Goal: Information Seeking & Learning: Find specific fact

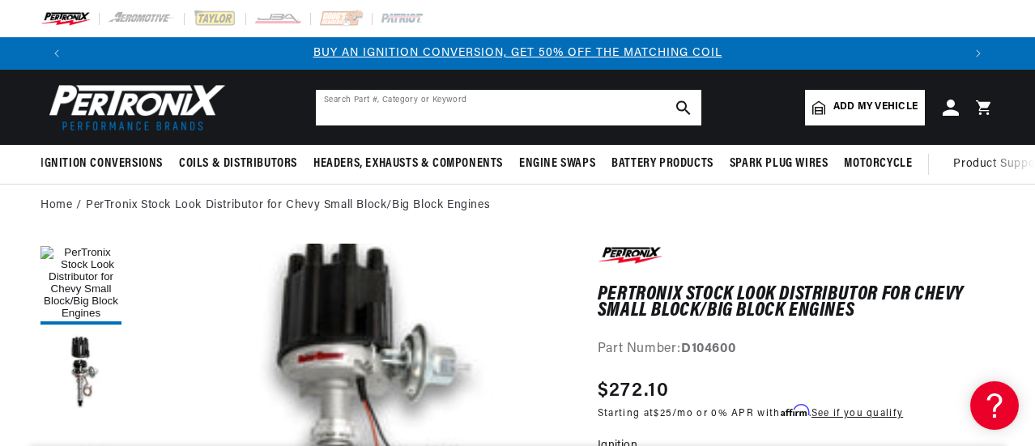
click at [534, 103] on input "text" at bounding box center [508, 108] width 385 height 36
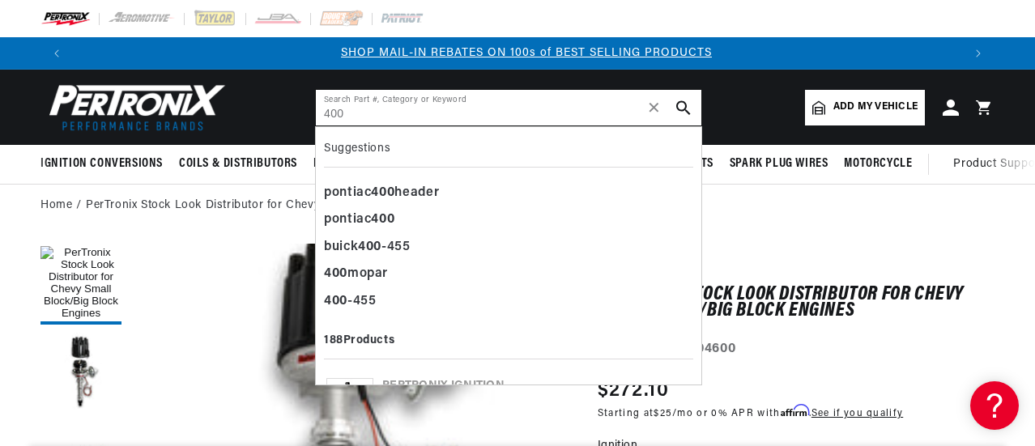
scroll to position [0, 889]
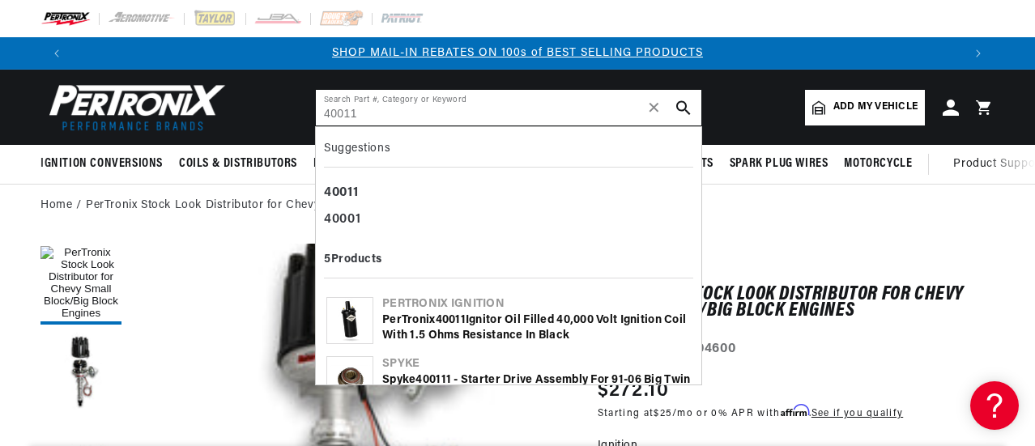
type input "40011"
click at [501, 315] on div "PerTronix 40011 Ignitor Oil Filled 40,000 Volt Ignition Coil with 1.5 Ohms Resi…" at bounding box center [536, 329] width 308 height 32
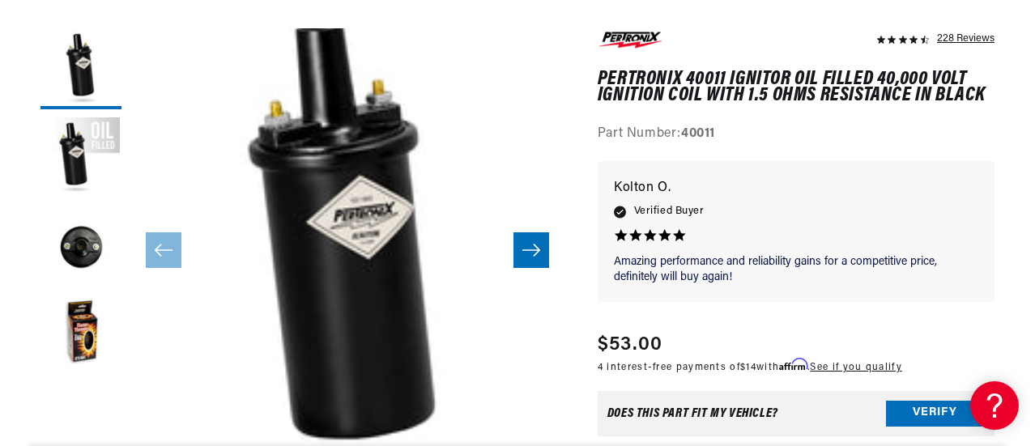
scroll to position [0, 889]
click at [88, 344] on button "Load image 4 in gallery view" at bounding box center [80, 336] width 81 height 81
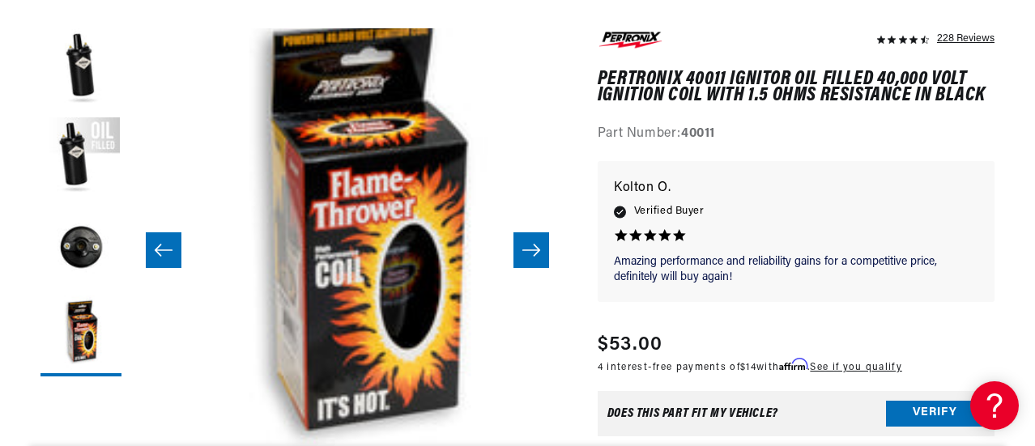
scroll to position [0, 1307]
